Goal: Find specific page/section: Find specific page/section

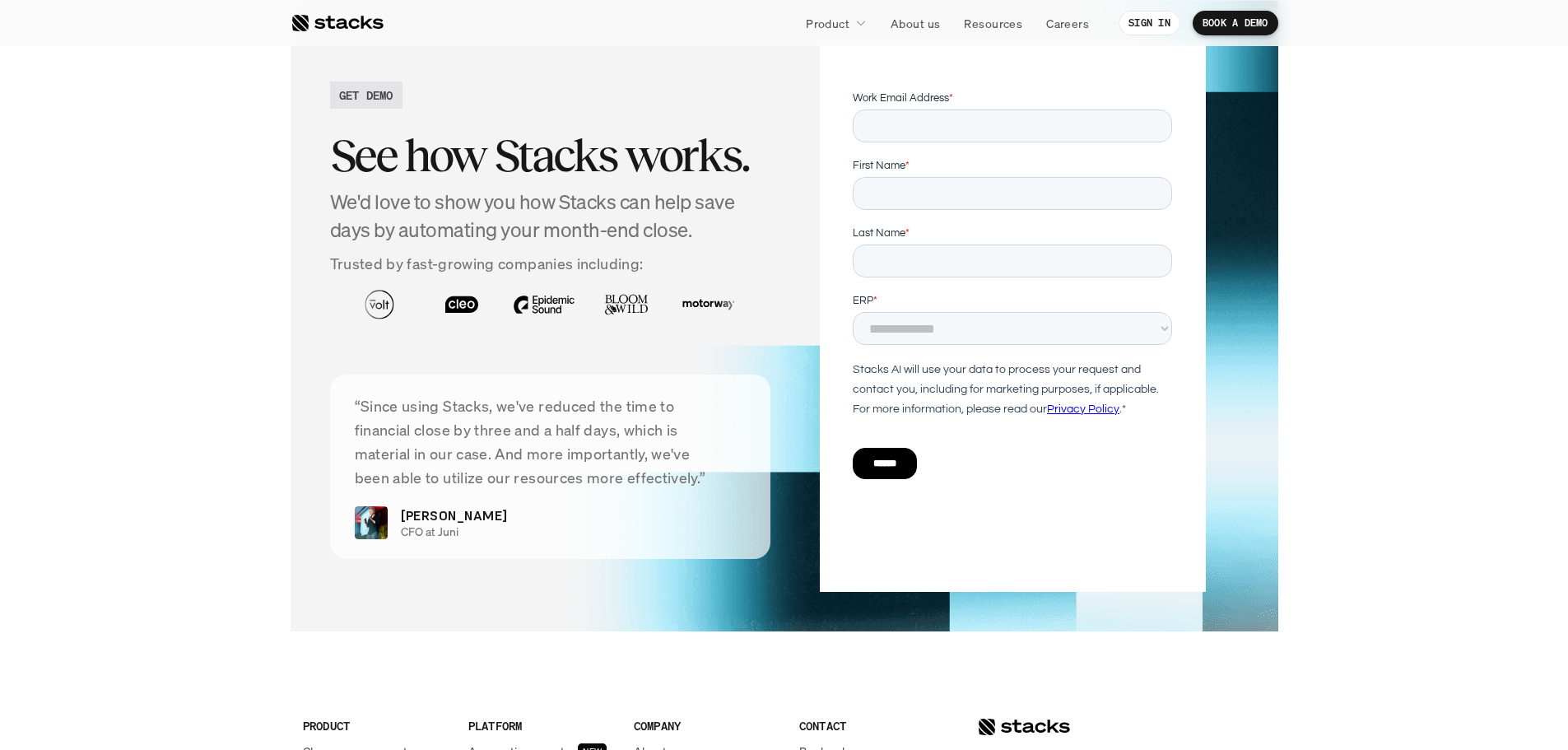
scroll to position [2963, 0]
click at [307, 23] on div at bounding box center [337, 23] width 93 height 19
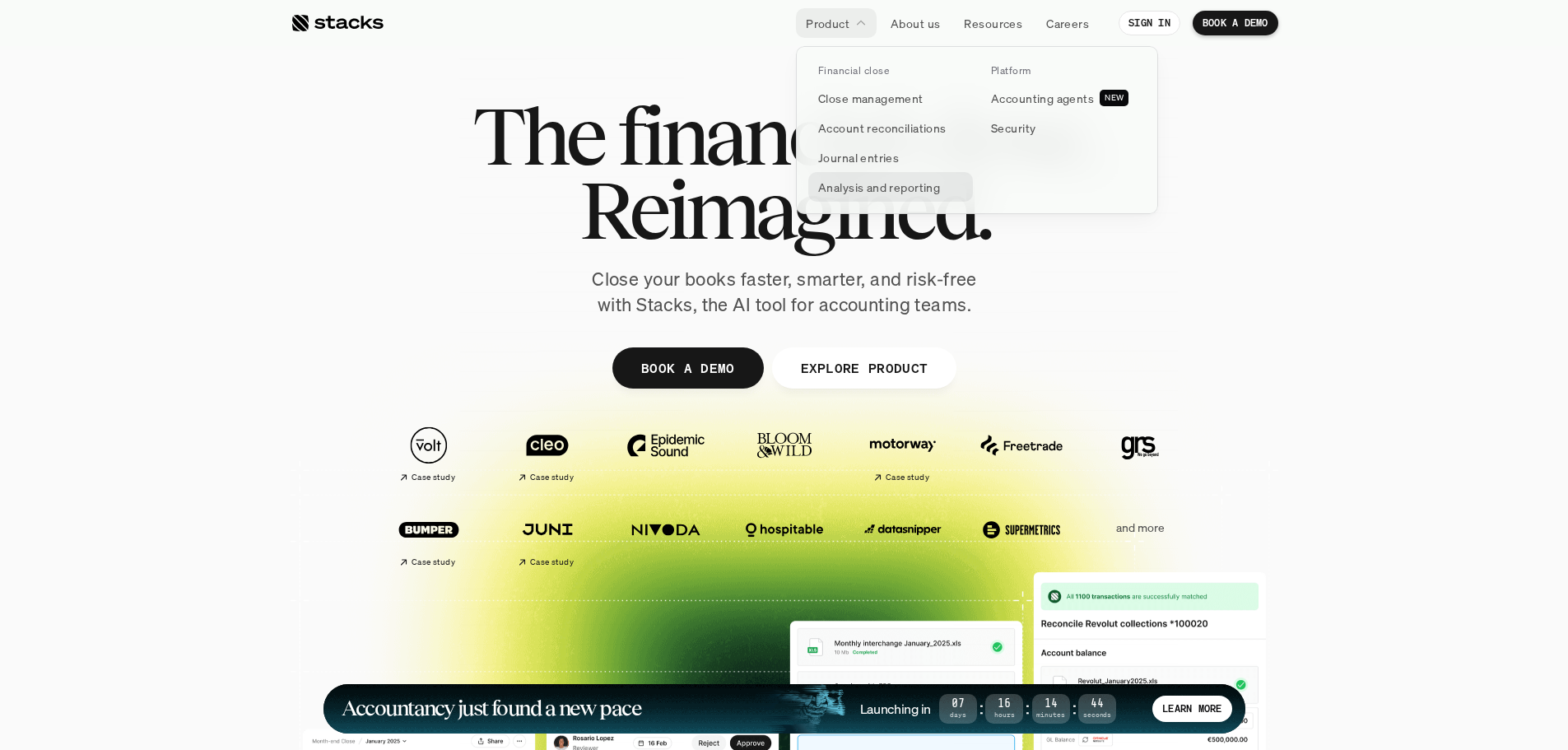
click at [912, 184] on p "Analysis and reporting" at bounding box center [879, 187] width 122 height 18
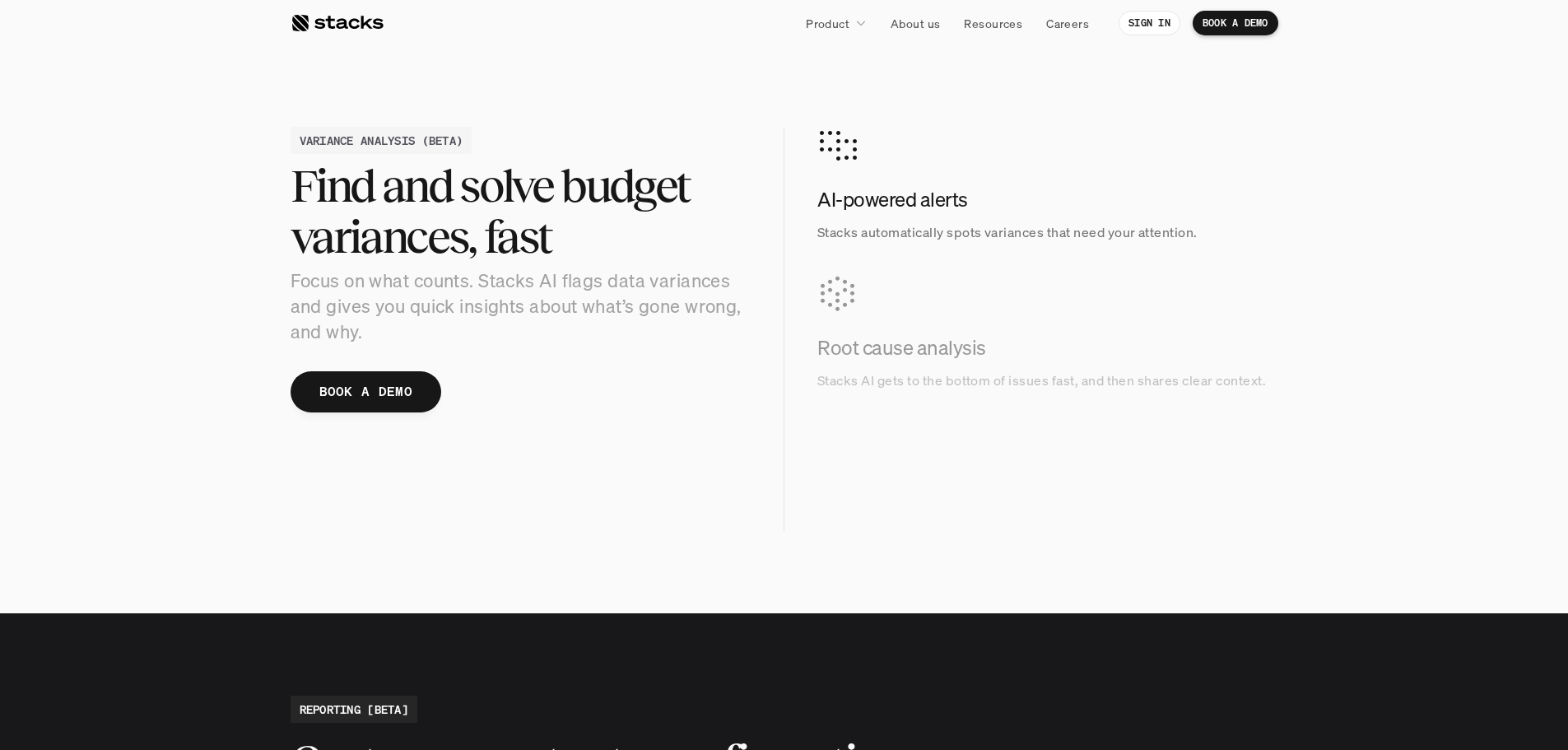
scroll to position [1728, 0]
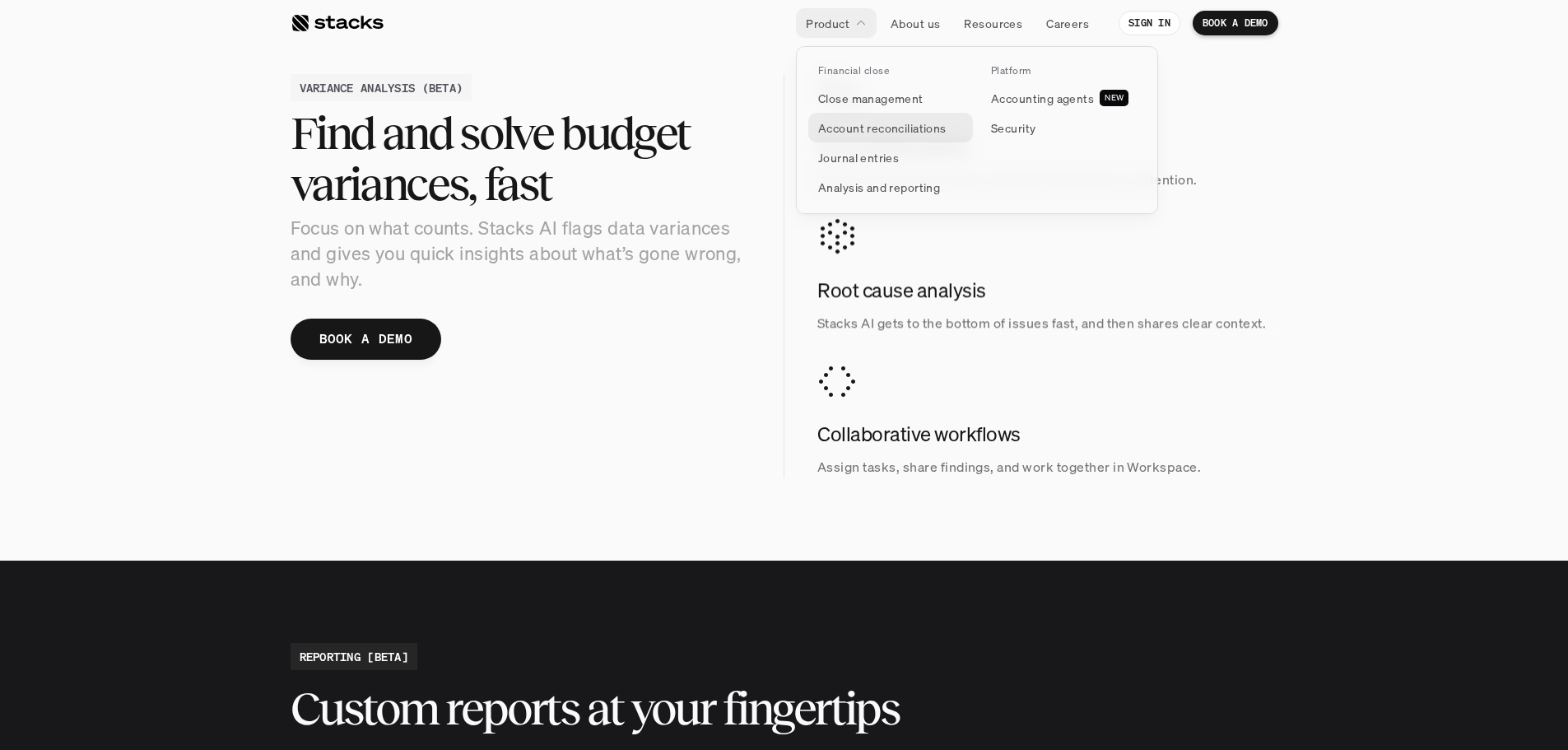
click at [879, 117] on link "Account reconciliations" at bounding box center [890, 127] width 165 height 29
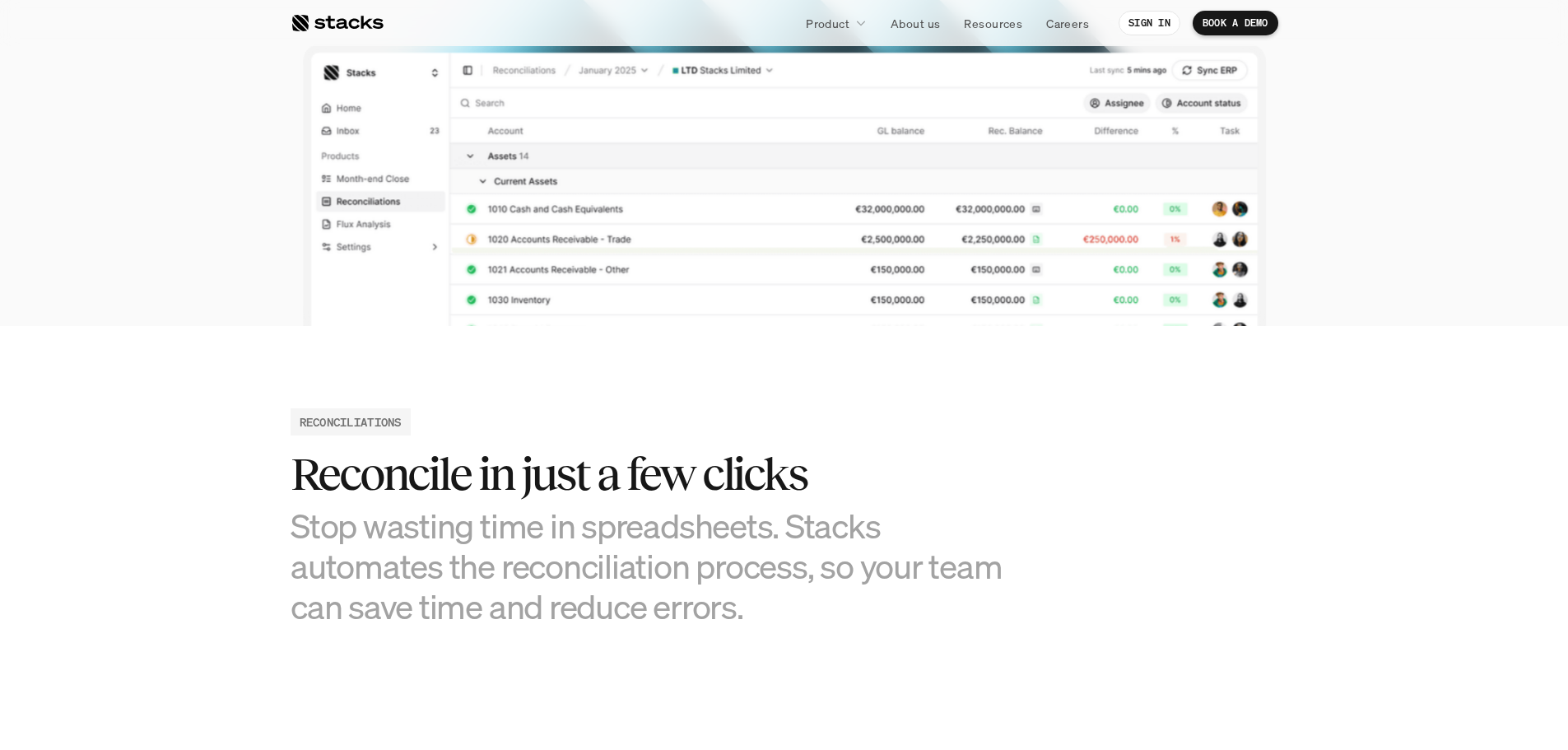
scroll to position [494, 0]
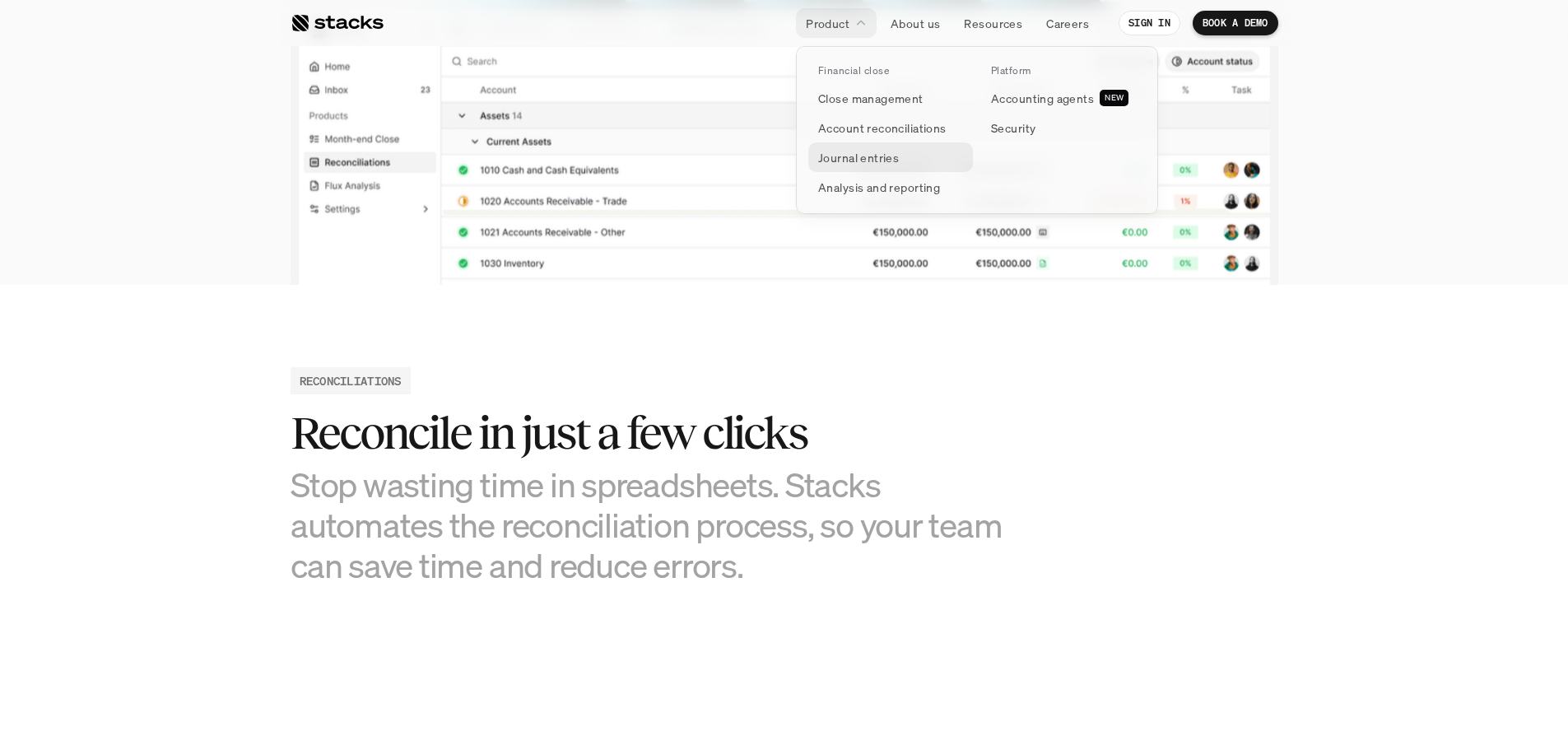
click at [828, 164] on p "Journal entries" at bounding box center [858, 157] width 81 height 18
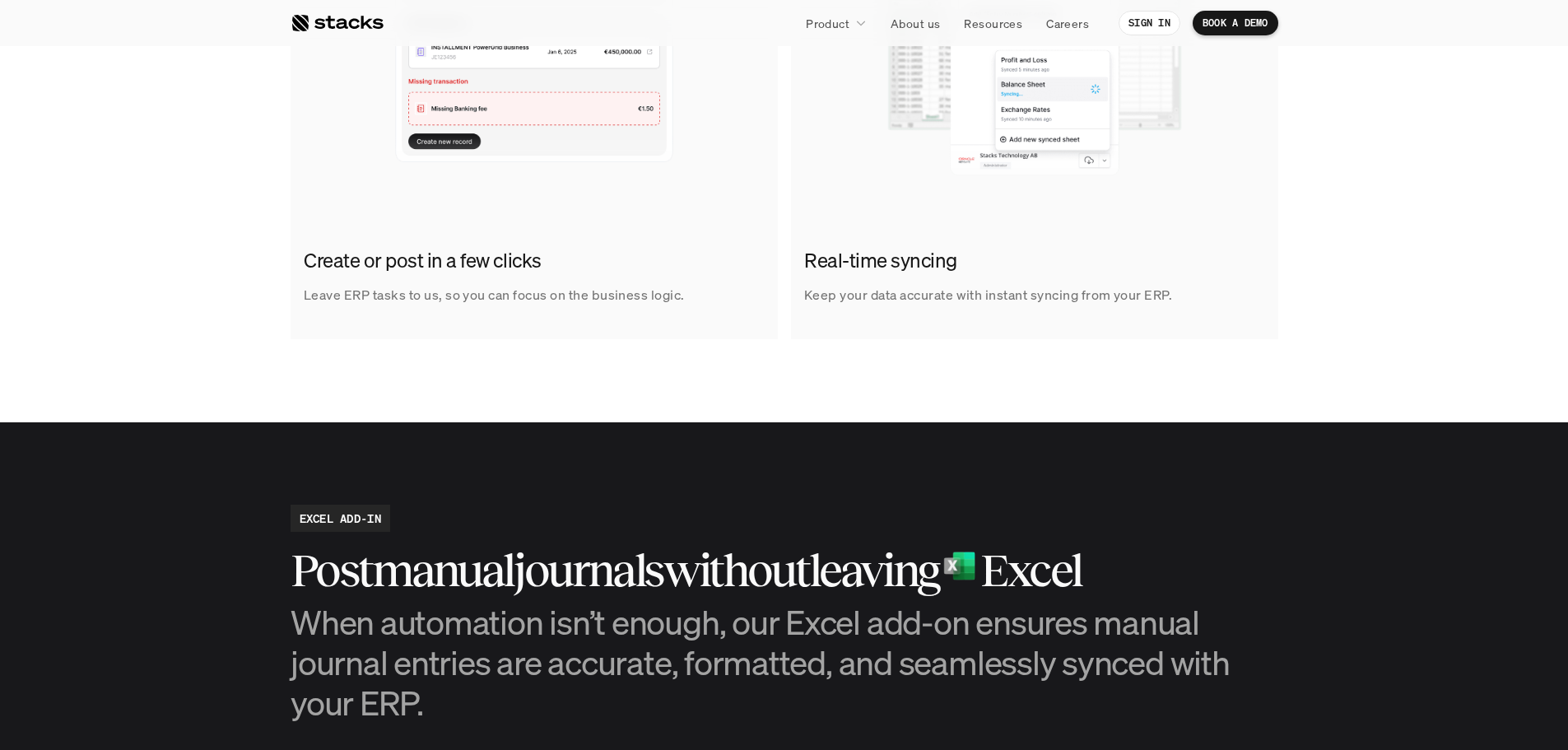
scroll to position [1564, 0]
